Goal: Task Accomplishment & Management: Complete application form

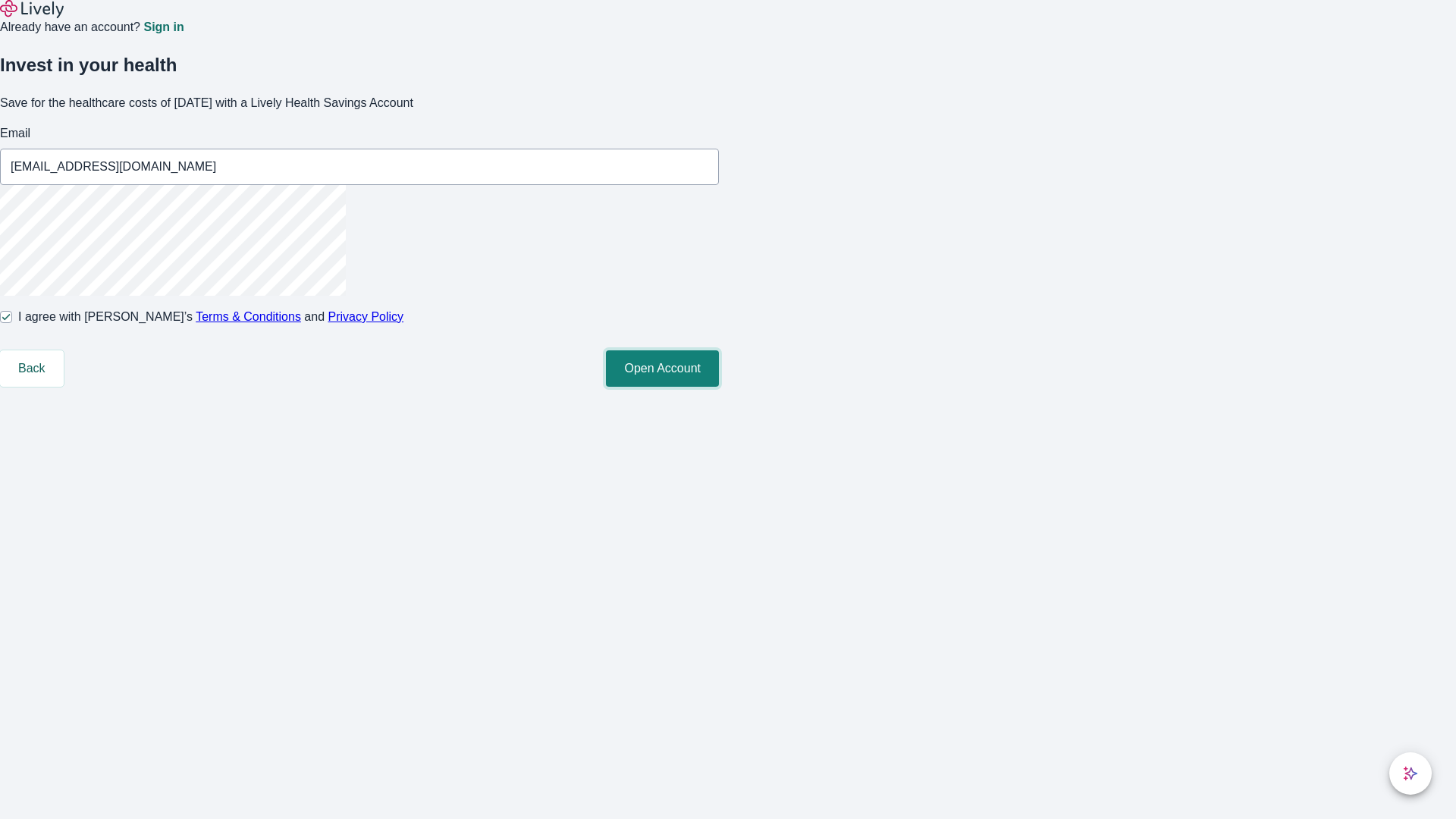
click at [718, 386] on button "Open Account" at bounding box center [662, 369] width 113 height 37
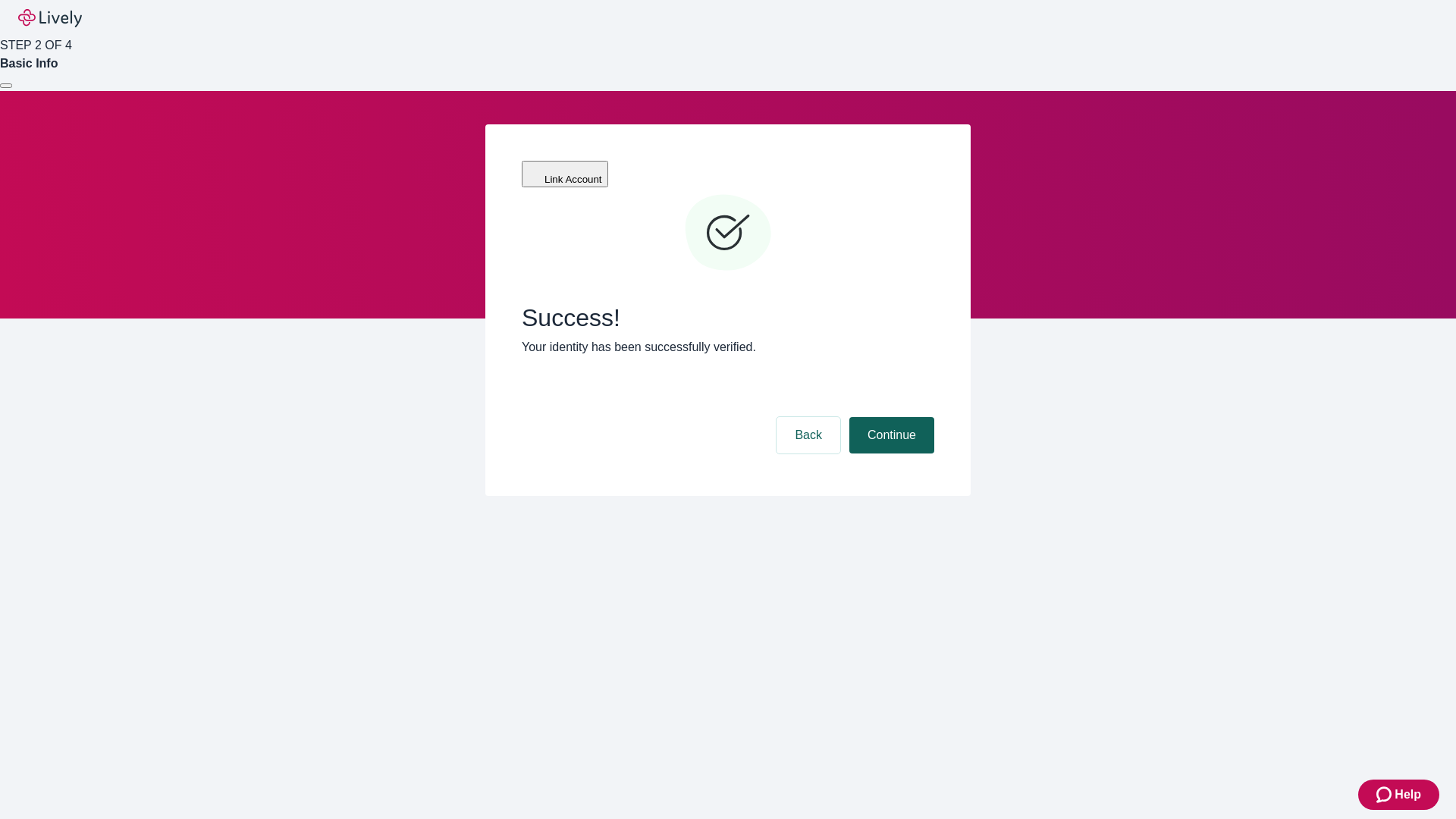
click at [889, 417] on button "Continue" at bounding box center [891, 435] width 85 height 37
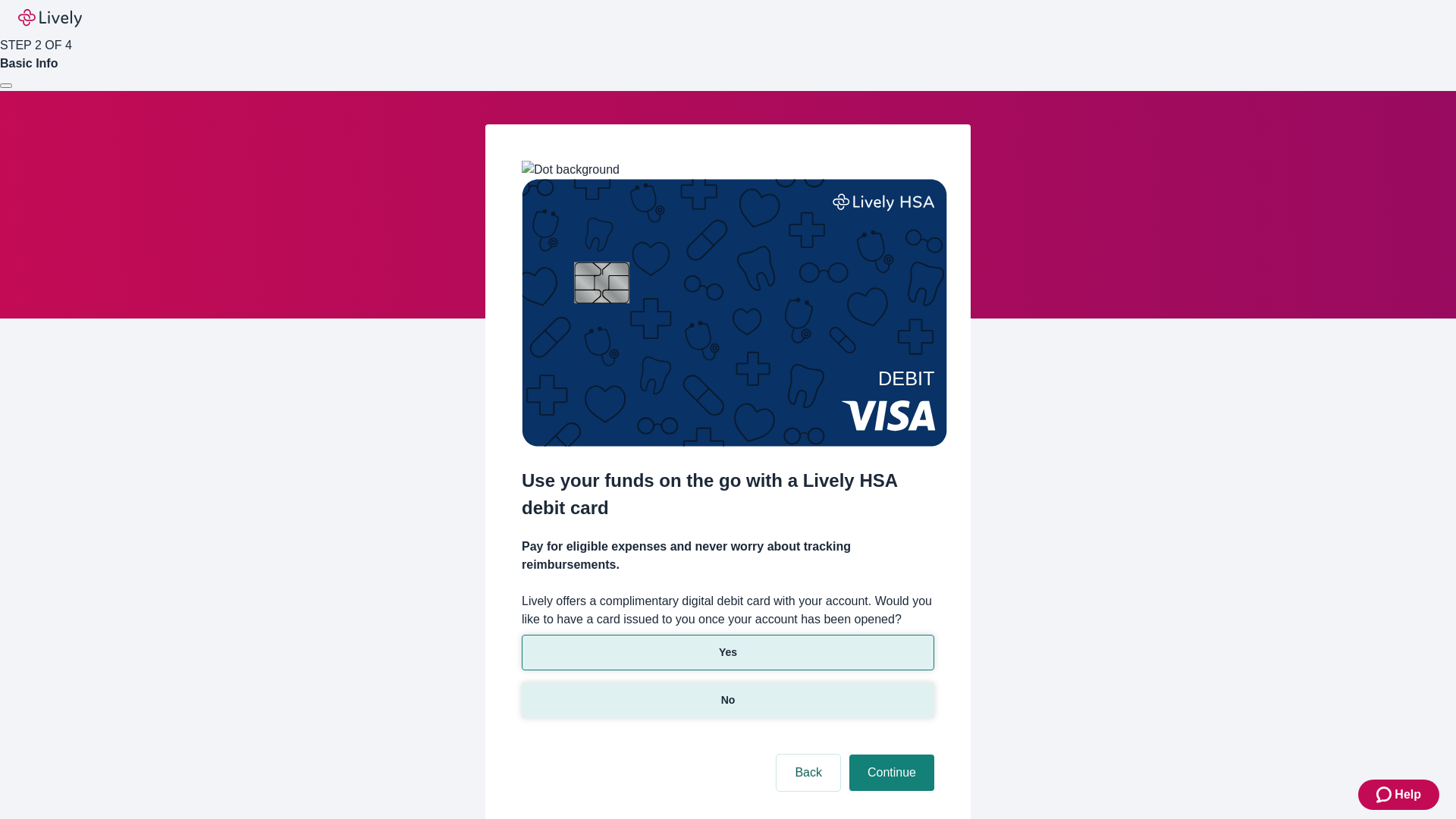
click at [727, 692] on p "No" at bounding box center [728, 700] width 15 height 16
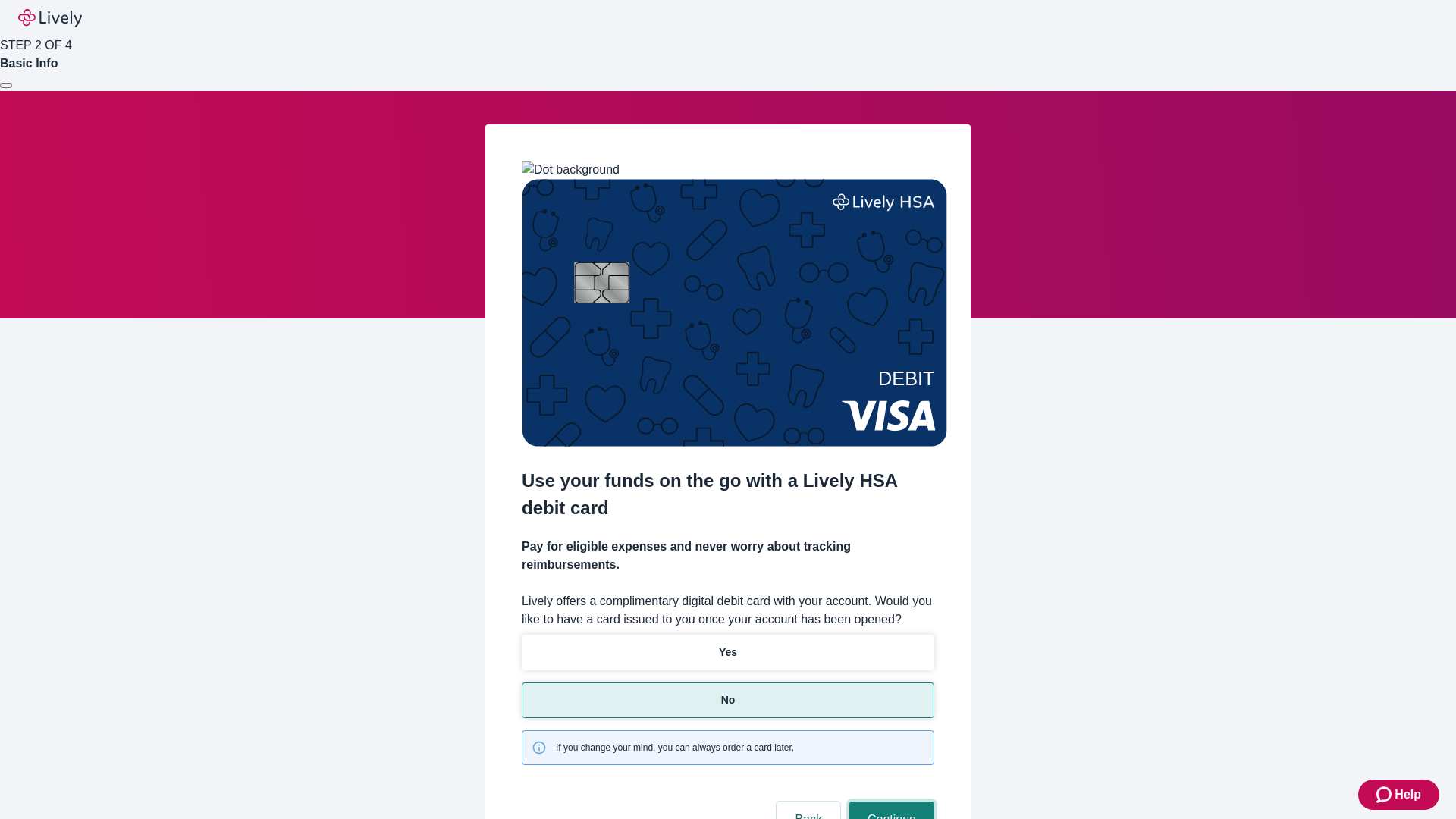
click at [889, 801] on button "Continue" at bounding box center [891, 820] width 85 height 37
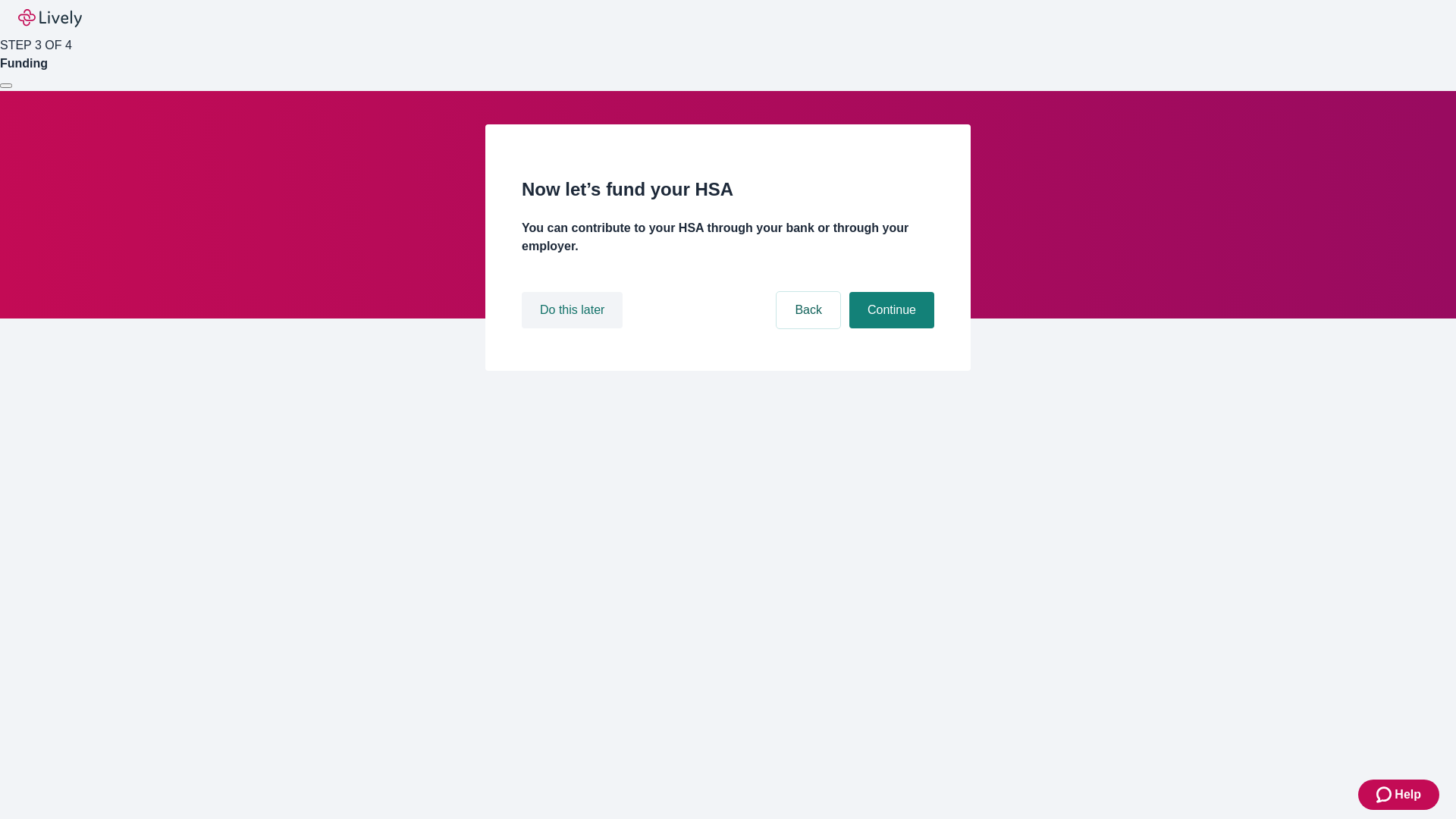
click at [574, 328] on button "Do this later" at bounding box center [572, 310] width 101 height 37
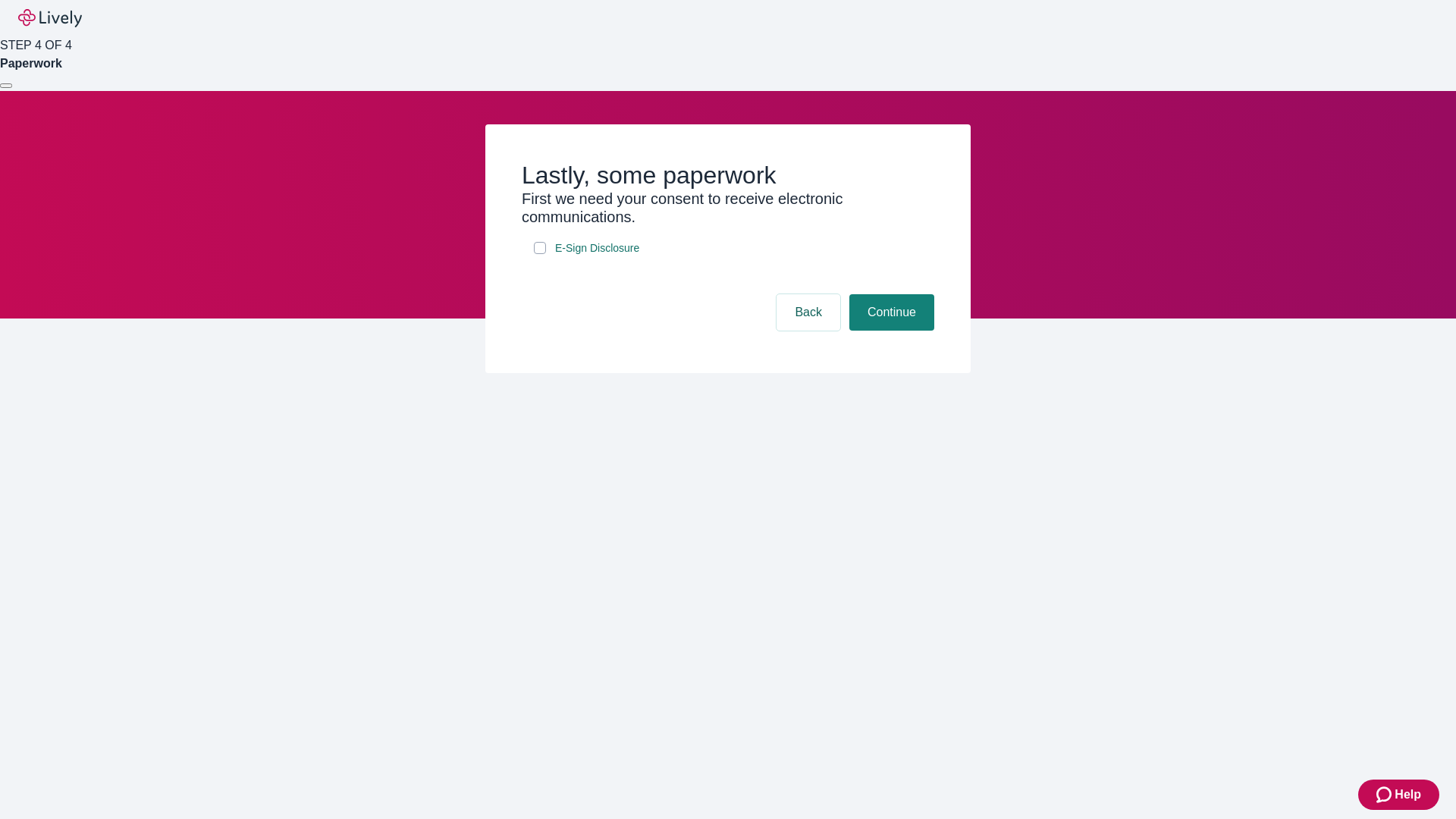
click at [540, 254] on input "E-Sign Disclosure" at bounding box center [540, 248] width 12 height 12
checkbox input "true"
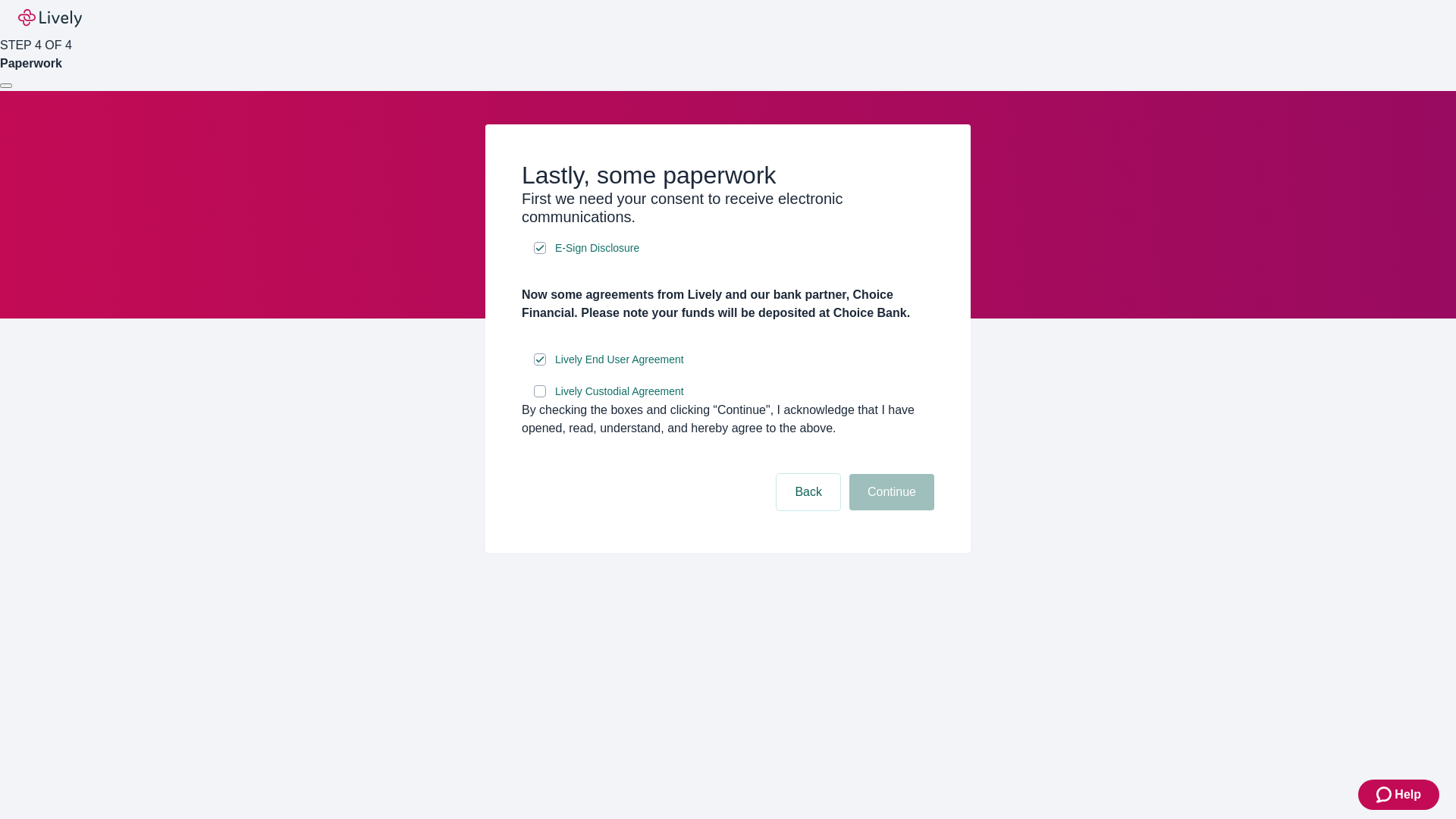
click at [540, 397] on input "Lively Custodial Agreement" at bounding box center [540, 391] width 12 height 12
checkbox input "true"
click at [889, 510] on button "Continue" at bounding box center [891, 492] width 85 height 37
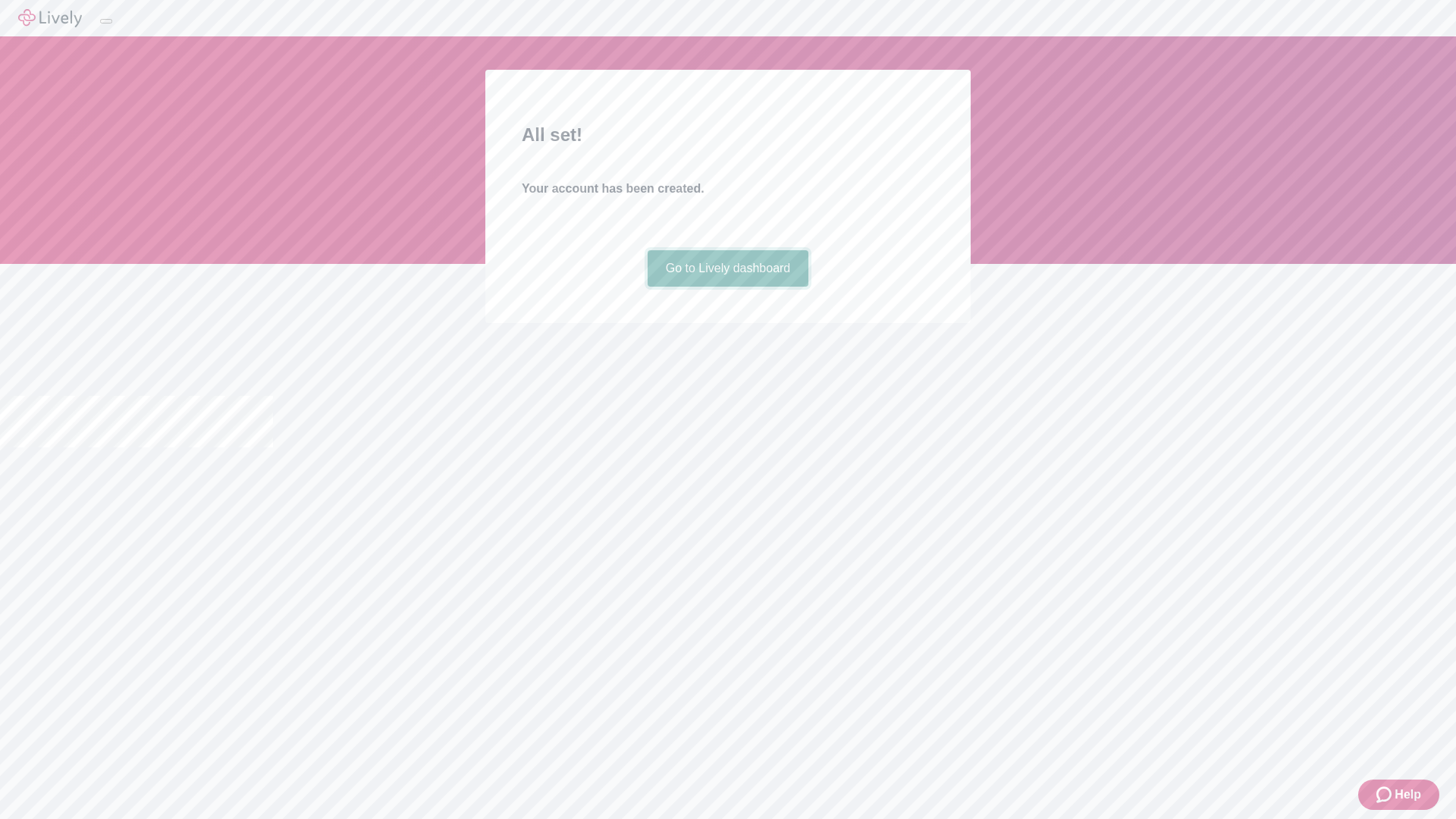
click at [727, 286] on link "Go to Lively dashboard" at bounding box center [728, 269] width 162 height 37
